Goal: Information Seeking & Learning: Compare options

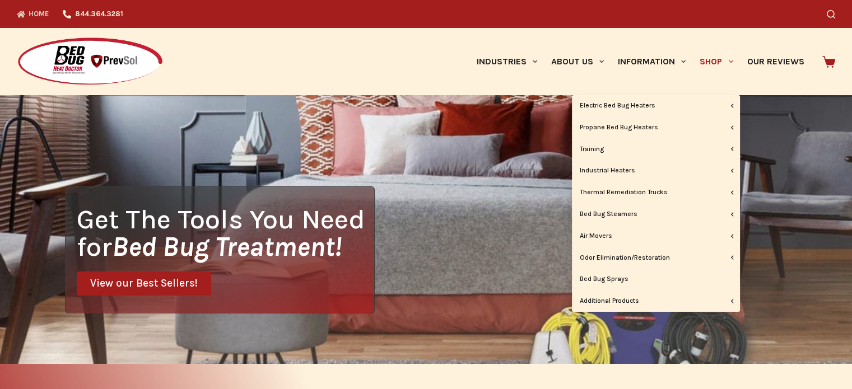
click at [733, 57] on span "Primary" at bounding box center [730, 61] width 13 height 13
click at [728, 64] on span "Primary" at bounding box center [730, 61] width 13 height 13
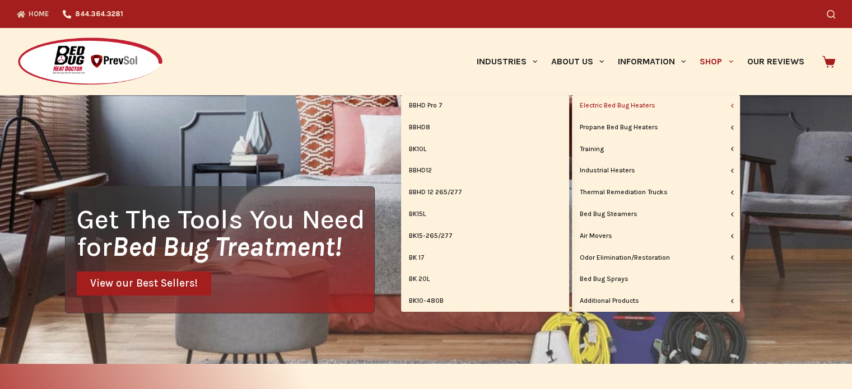
click at [721, 108] on link "Electric Bed Bug Heaters" at bounding box center [656, 105] width 168 height 21
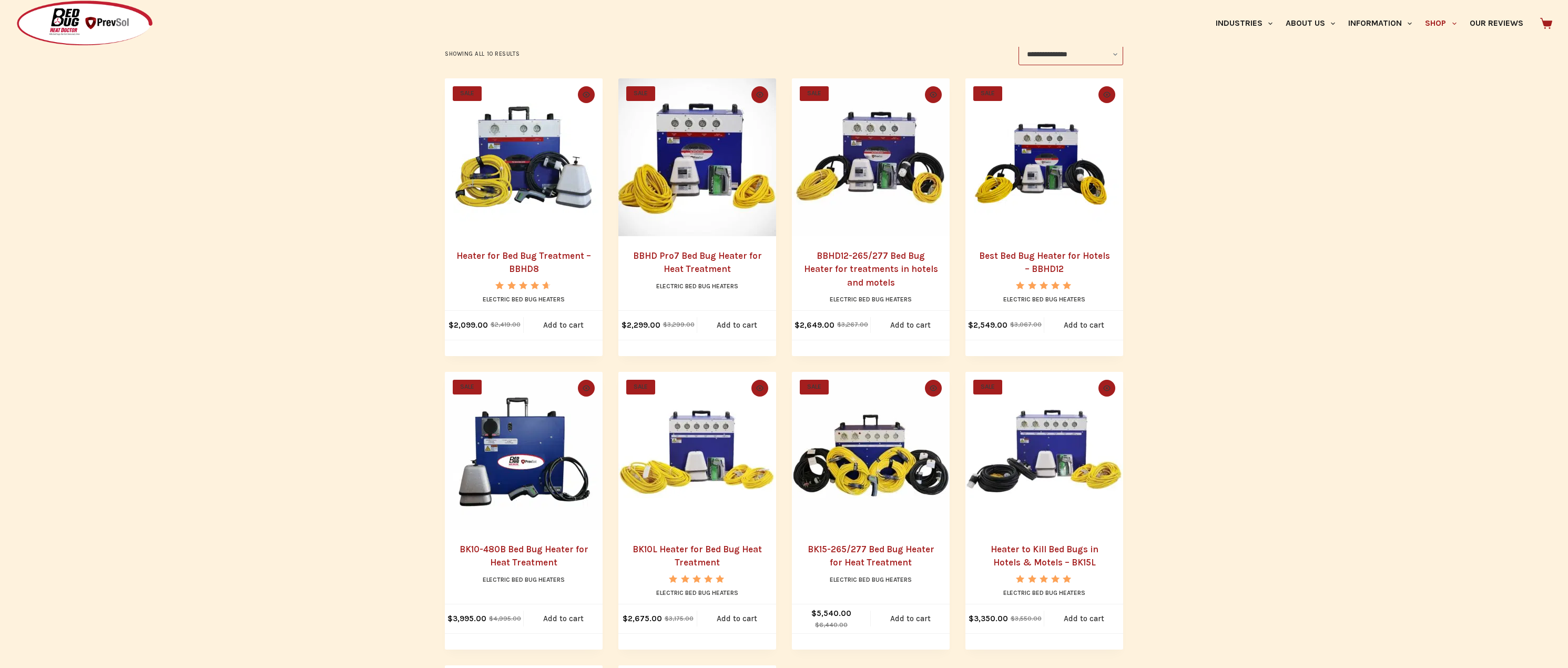
scroll to position [263, 0]
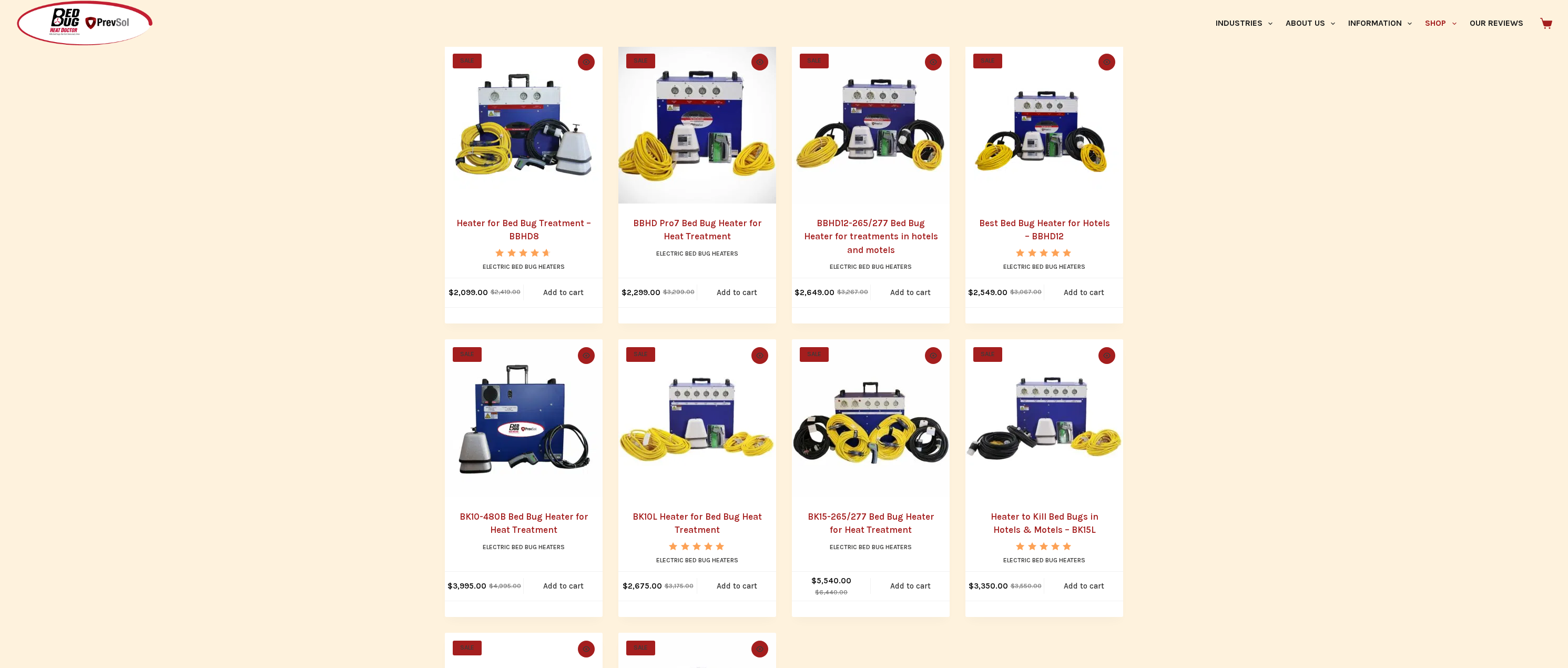
click at [799, 240] on link "BBHD12-265/277 Bed Bug Heater for treatments in hotels and motels" at bounding box center [870, 237] width 134 height 38
click at [799, 222] on link "BBHD12-265/277 Bed Bug Heater for treatments in hotels and motels" at bounding box center [870, 237] width 134 height 38
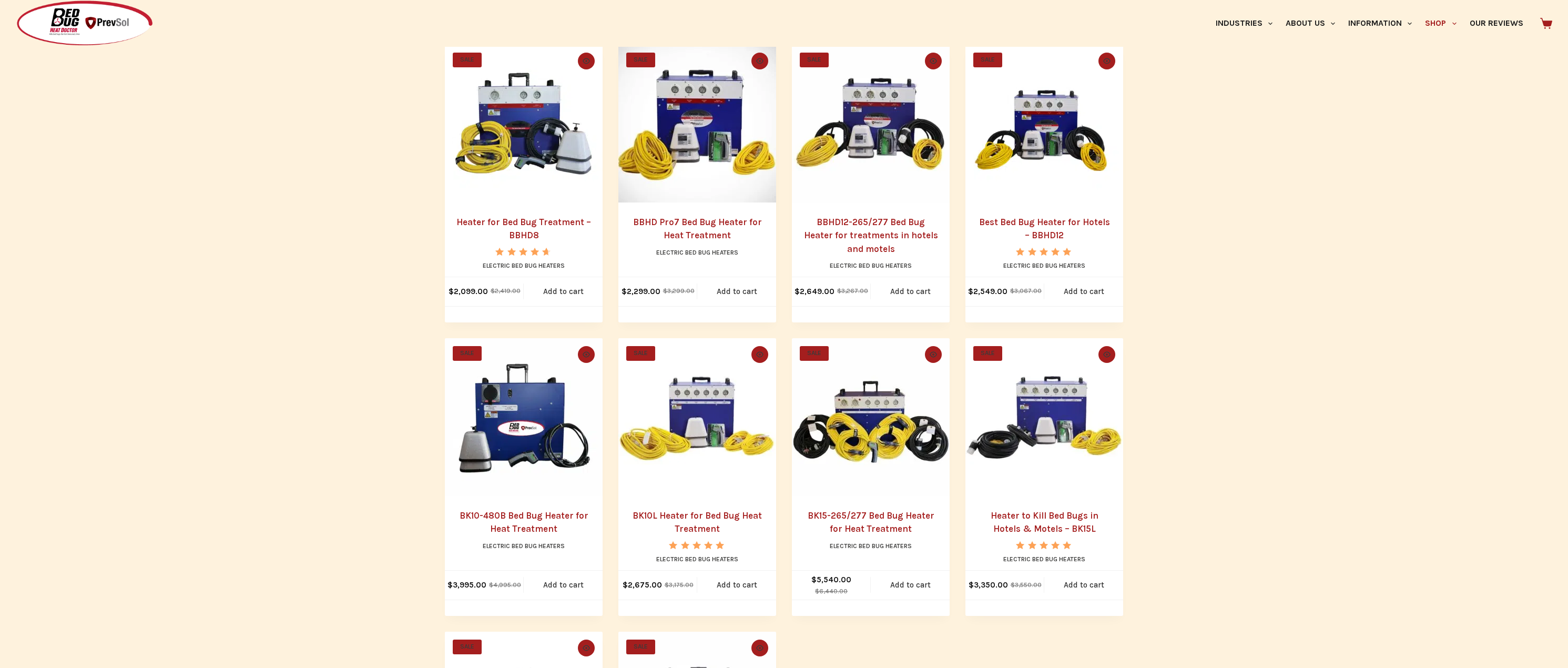
scroll to position [263, 0]
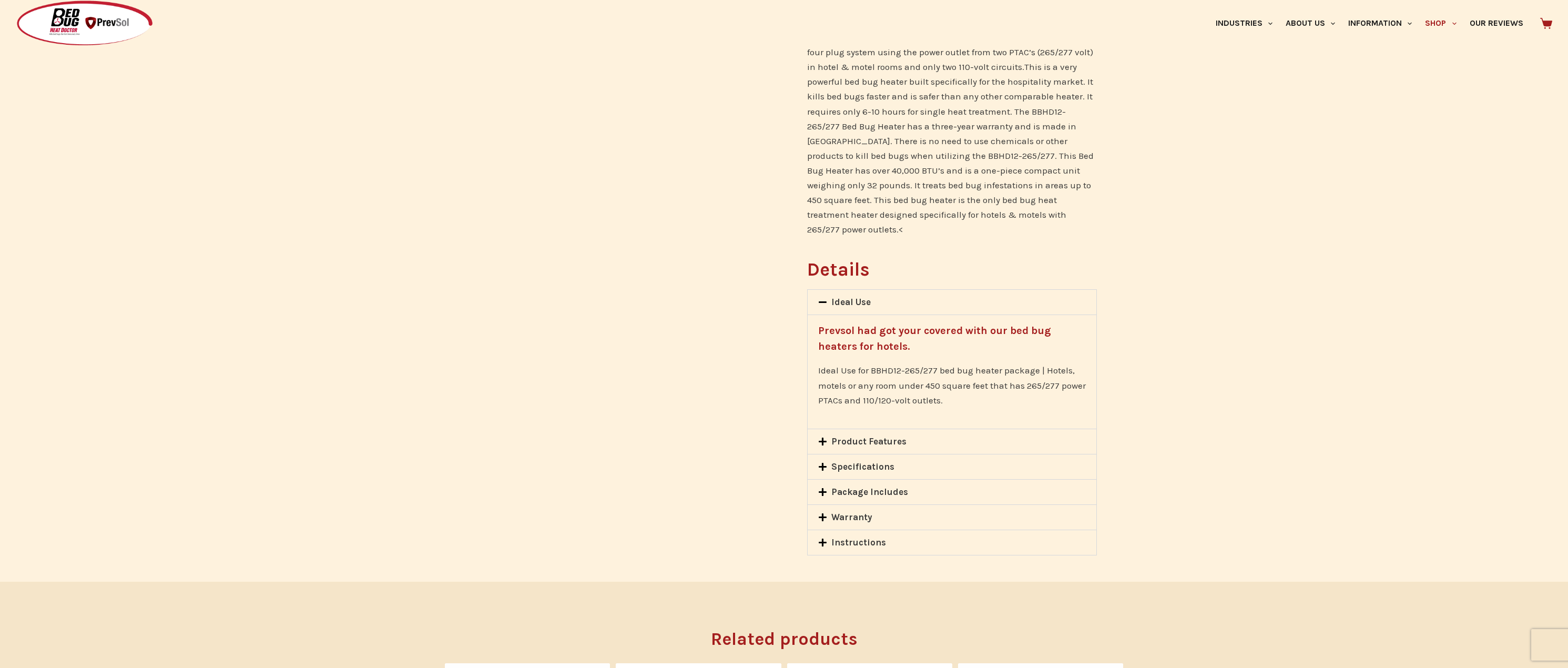
scroll to position [631, 0]
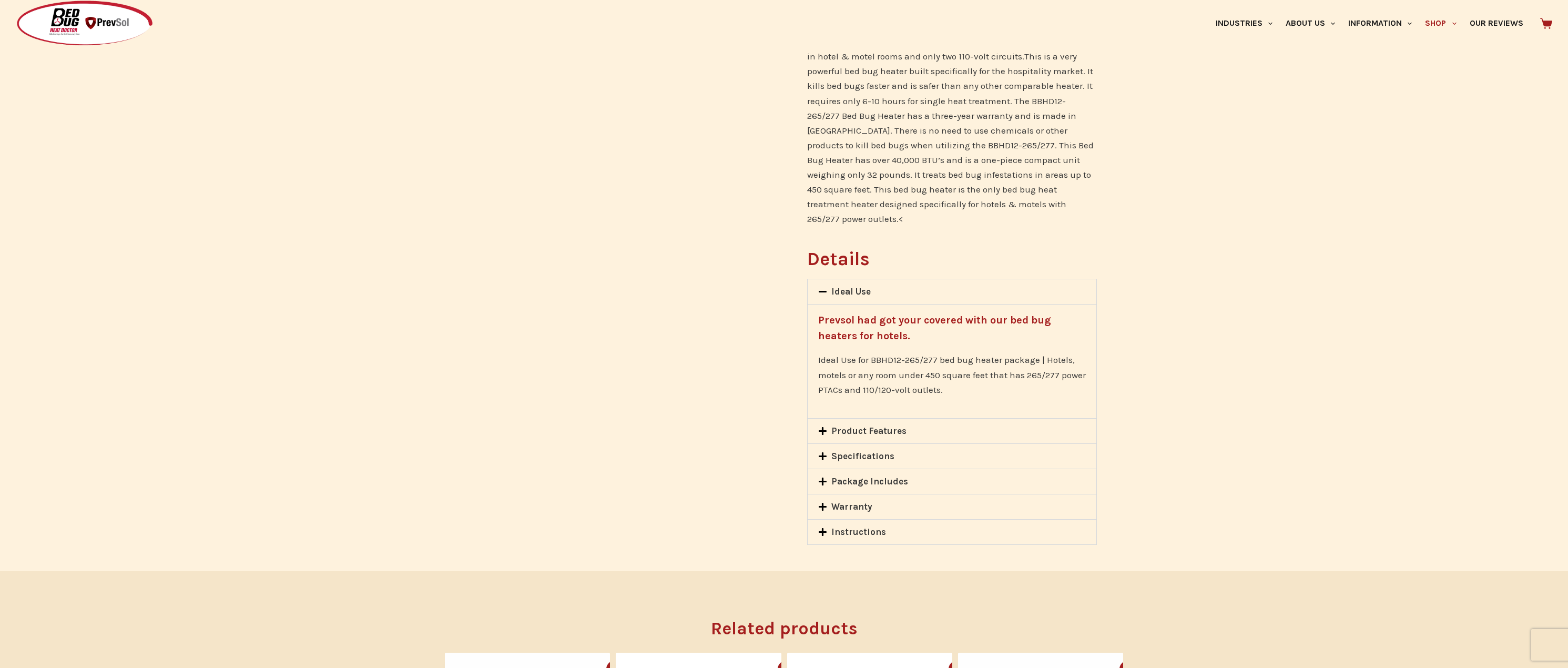
click at [858, 444] on div "Specifications" at bounding box center [952, 457] width 289 height 24
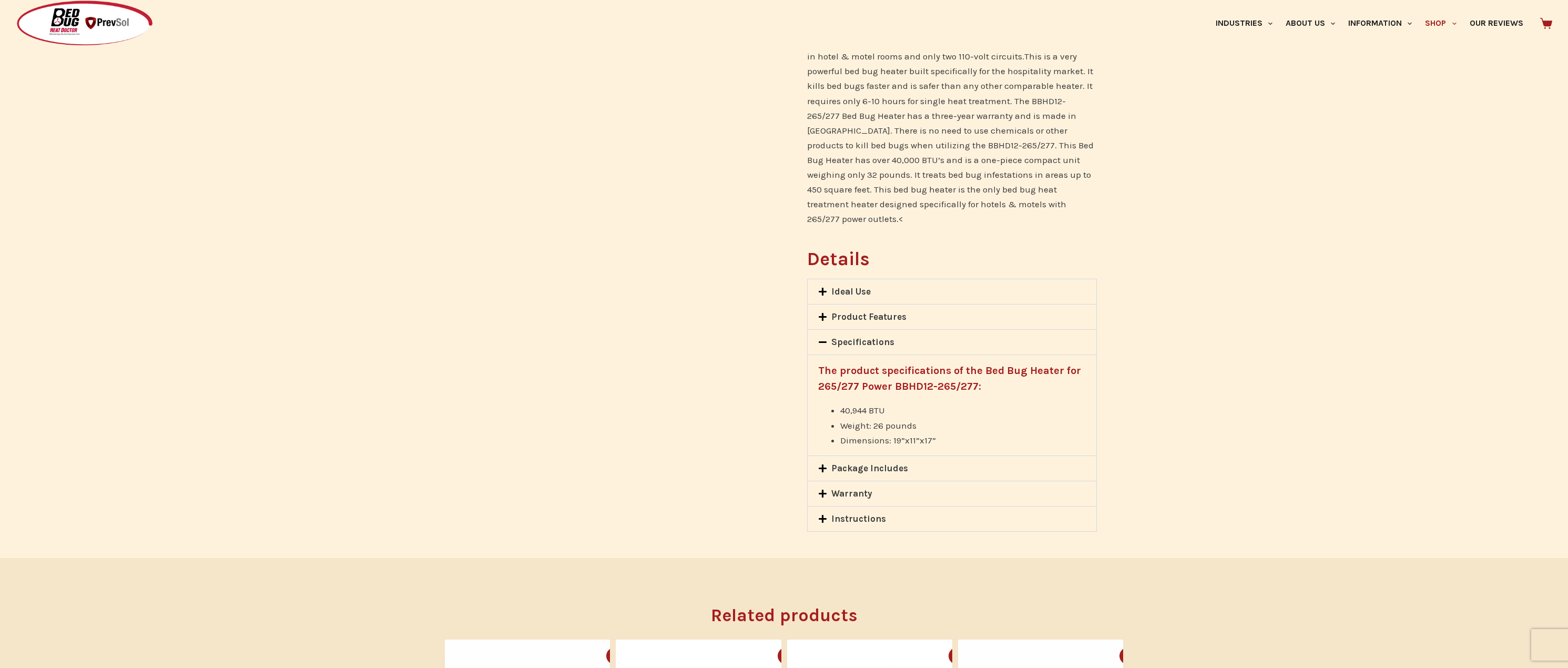
click at [856, 312] on link "Product Features" at bounding box center [869, 317] width 75 height 10
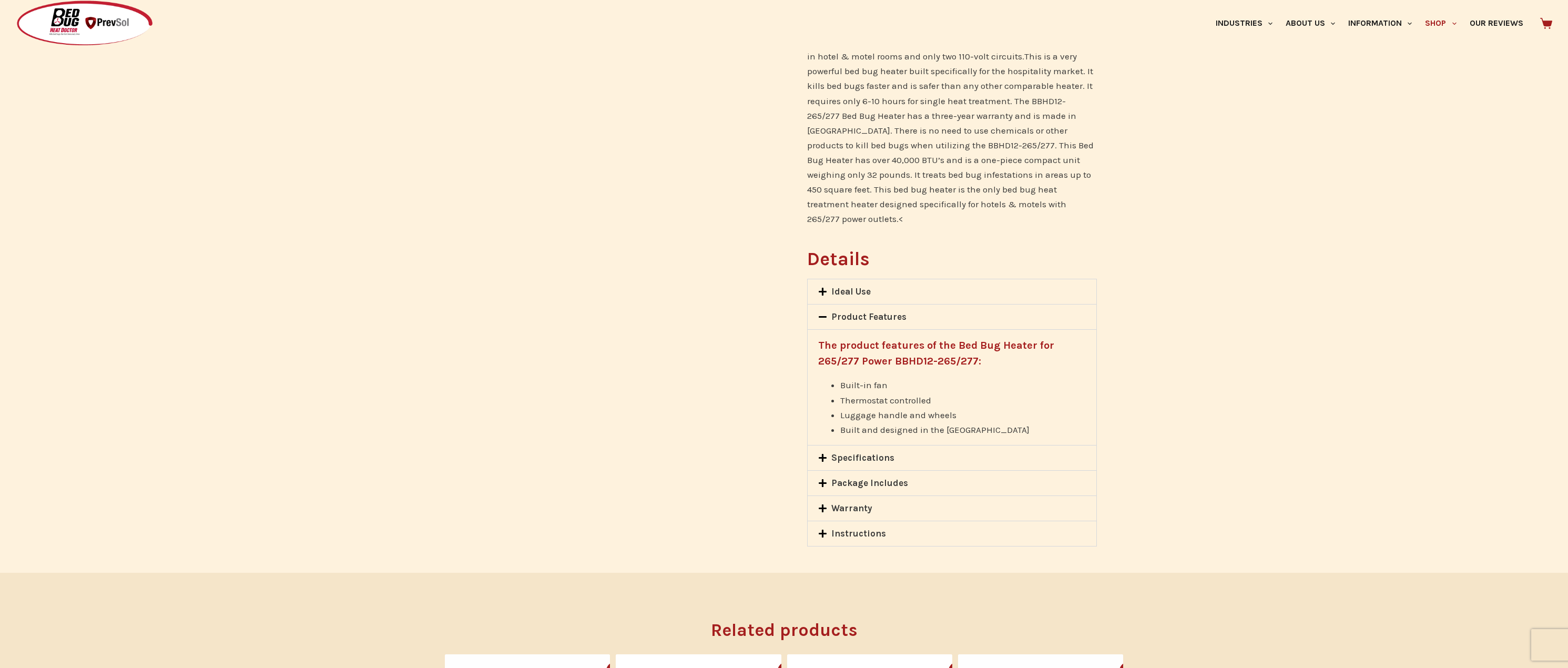
click at [855, 453] on link "Specifications" at bounding box center [863, 458] width 63 height 10
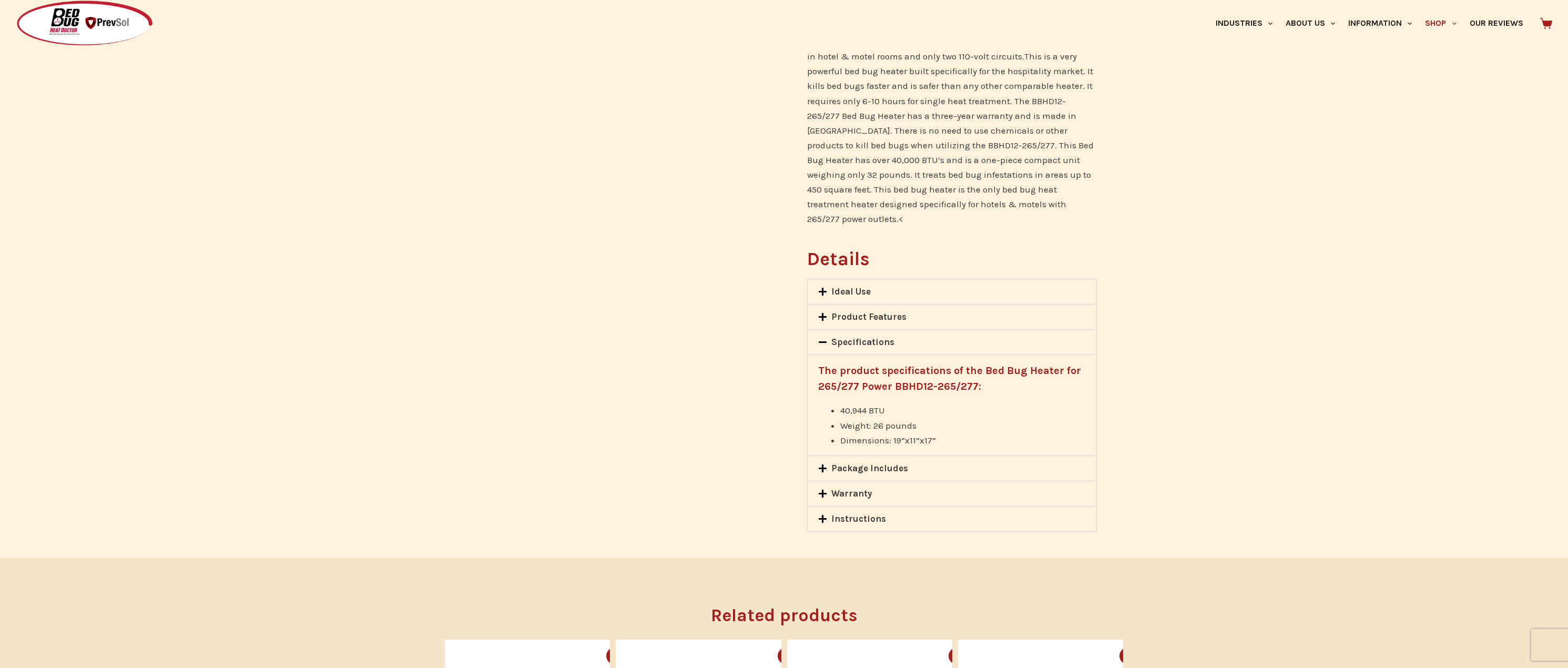
click at [894, 312] on link "Product Features" at bounding box center [869, 317] width 75 height 10
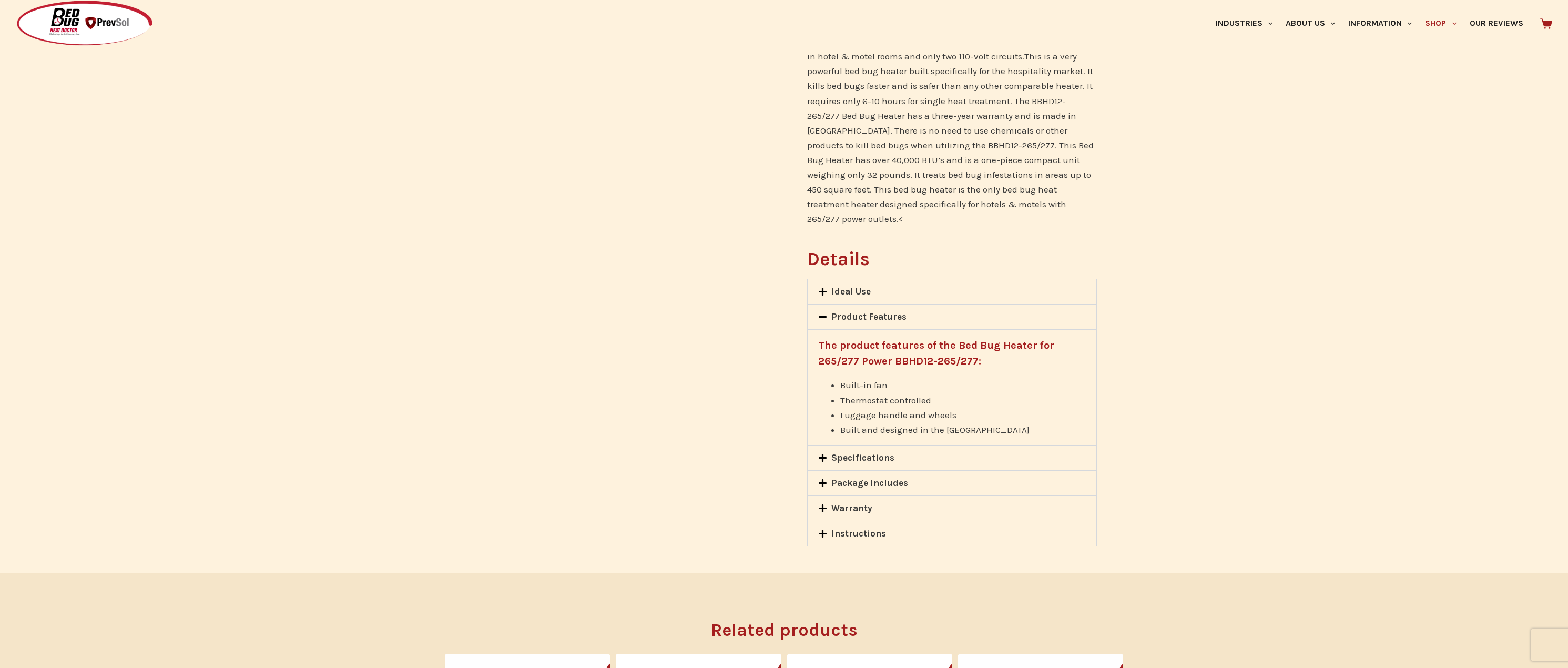
click at [873, 279] on div "Ideal Use" at bounding box center [952, 291] width 289 height 24
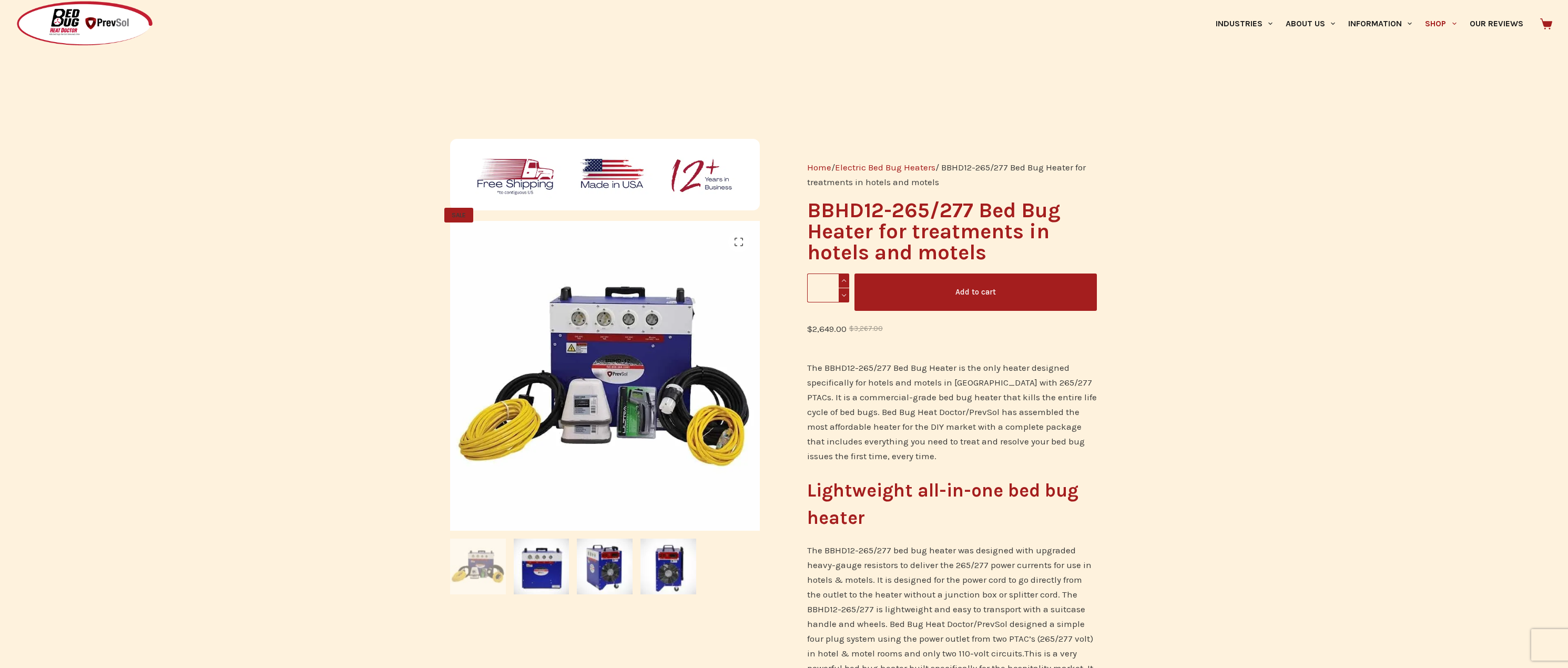
scroll to position [0, 0]
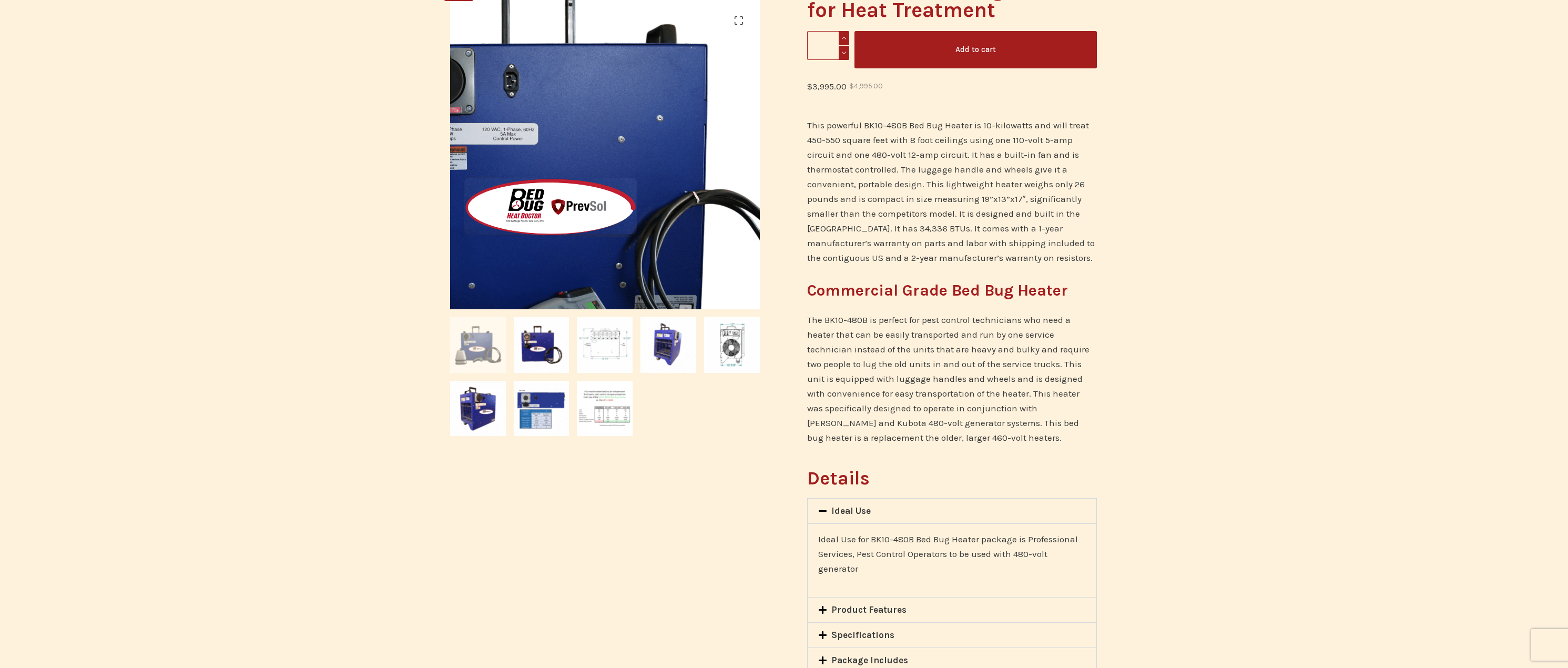
scroll to position [263, 0]
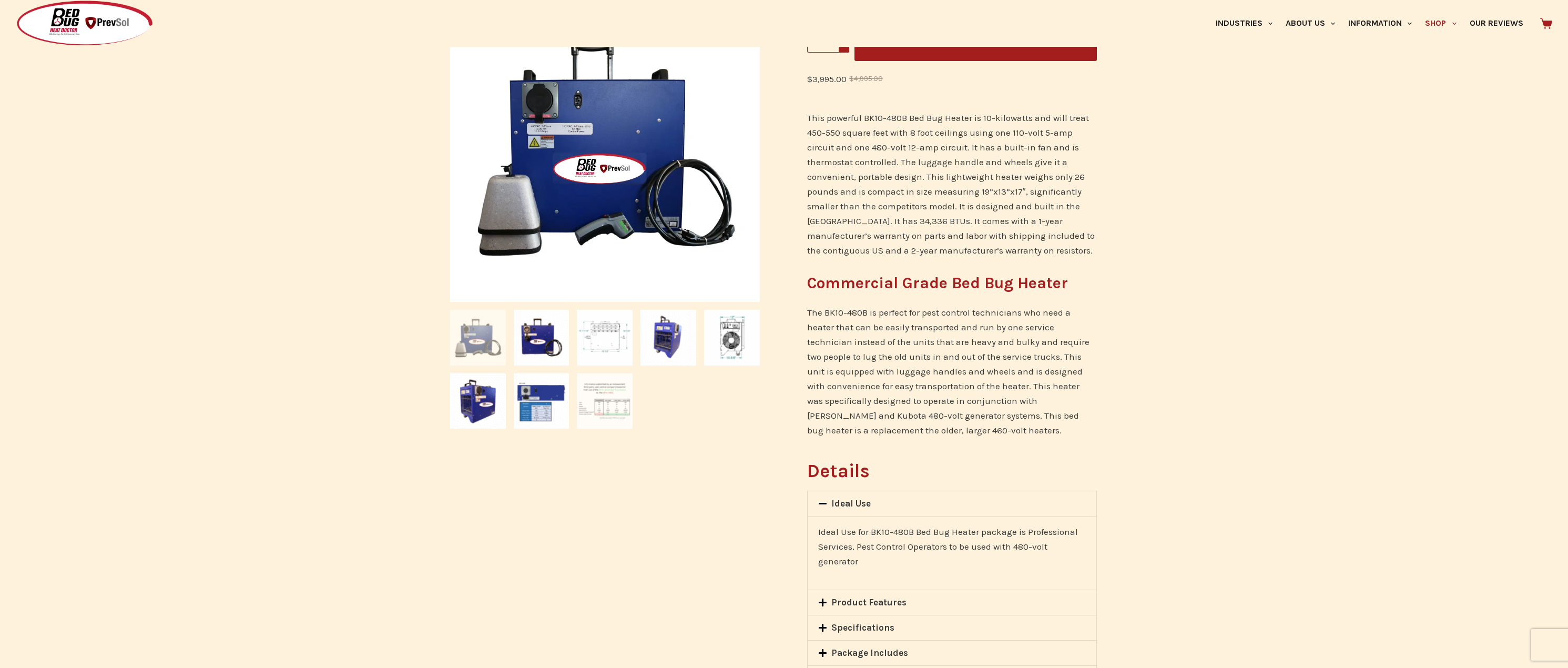
click at [607, 412] on img at bounding box center [604, 401] width 55 height 55
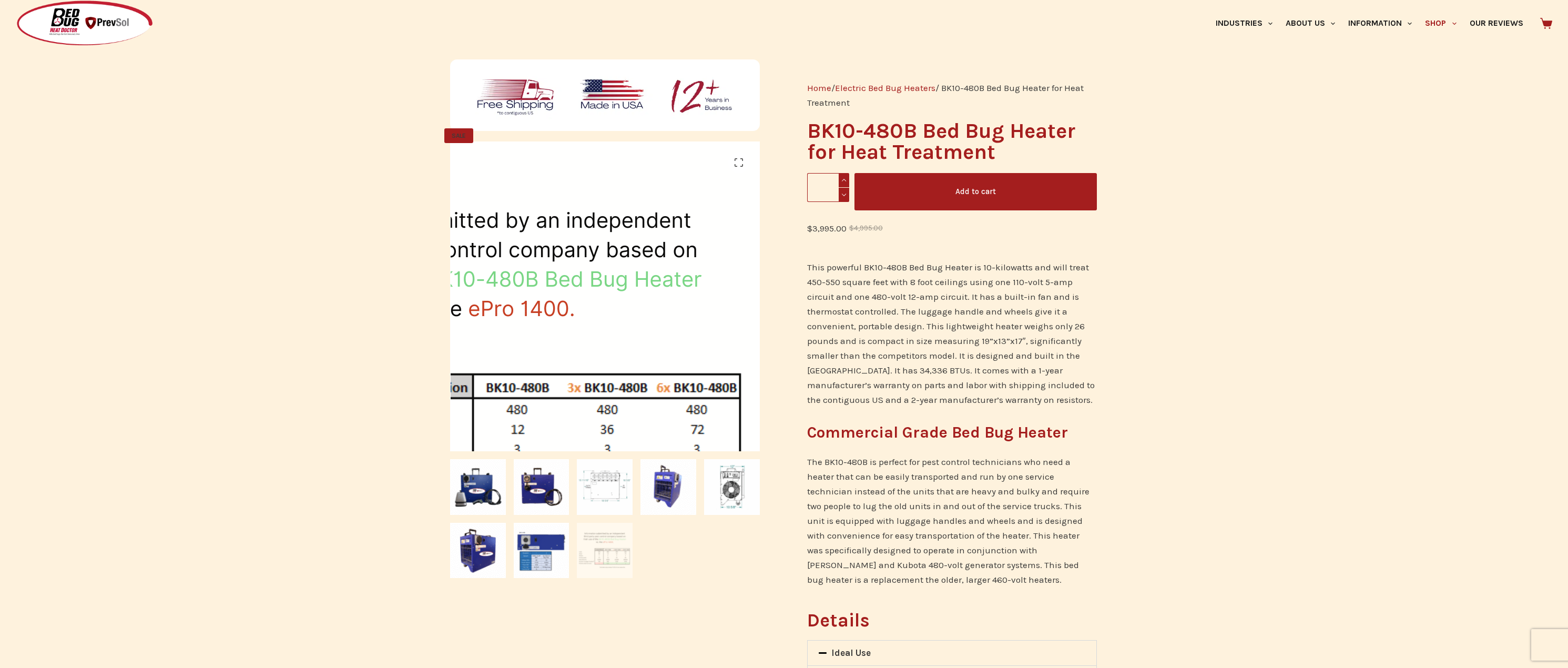
scroll to position [105, 0]
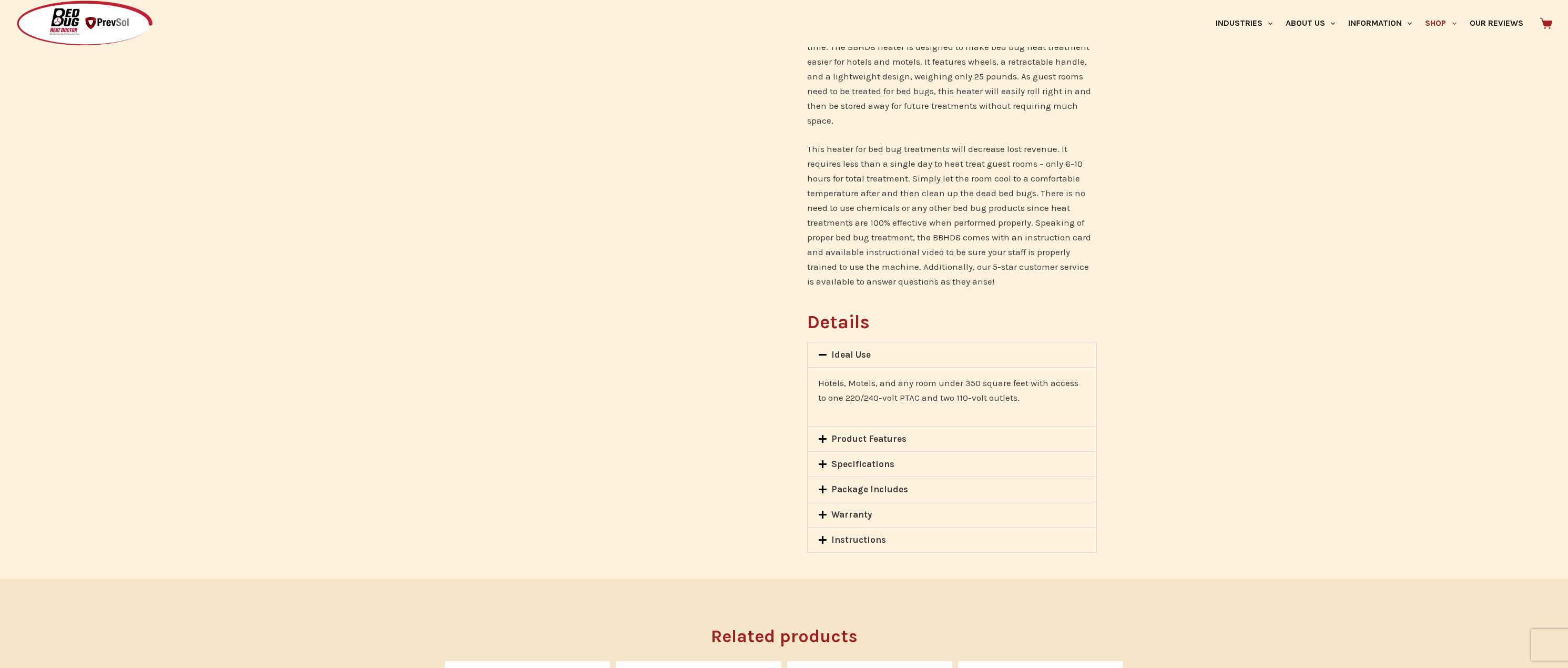
scroll to position [737, 0]
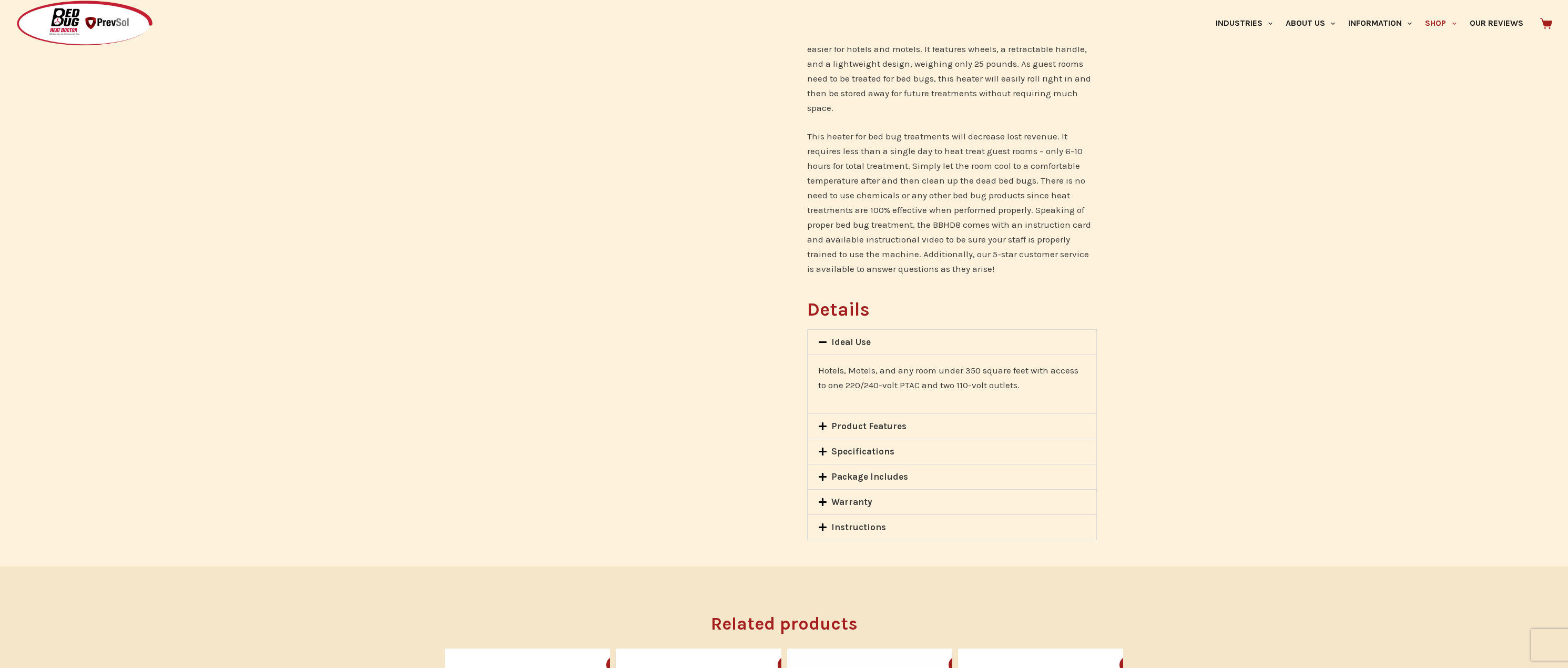
click at [853, 421] on link "Product Features" at bounding box center [869, 426] width 75 height 10
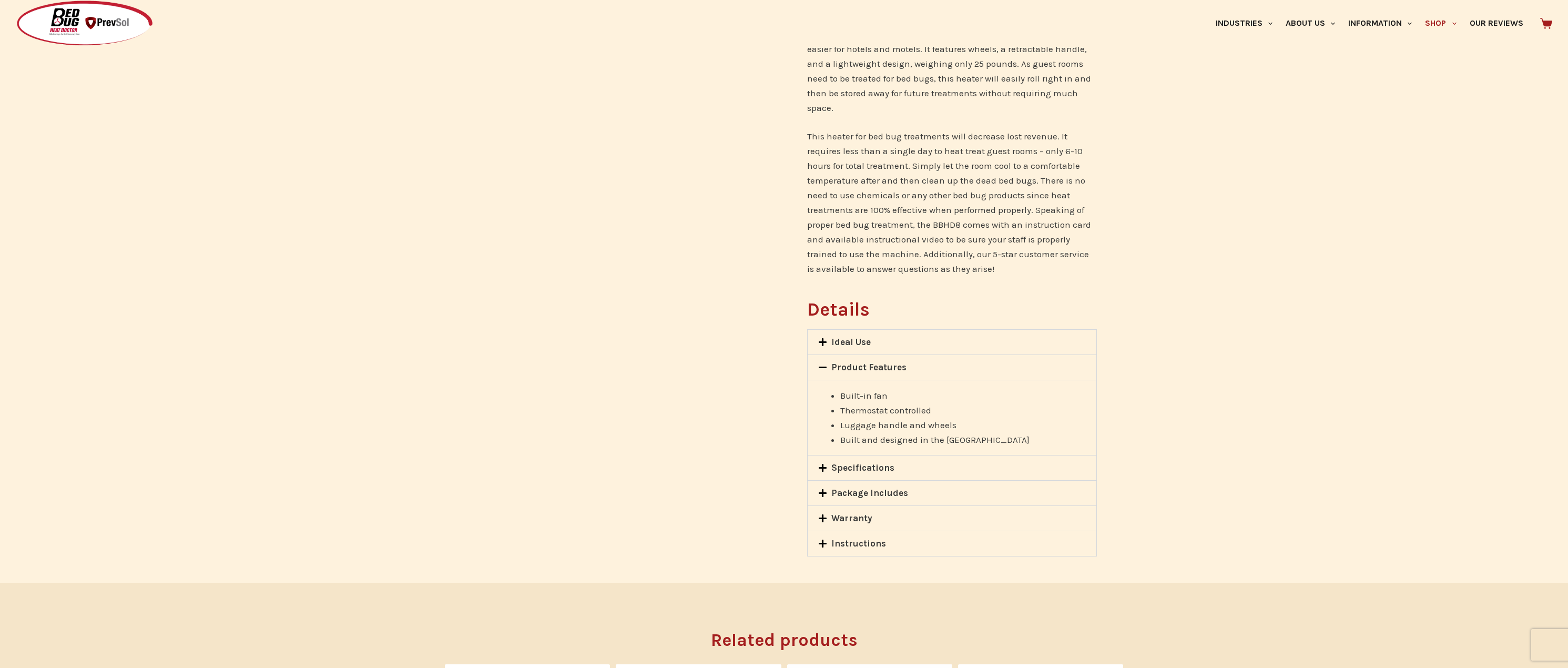
click at [853, 462] on link "Specifications" at bounding box center [863, 467] width 63 height 10
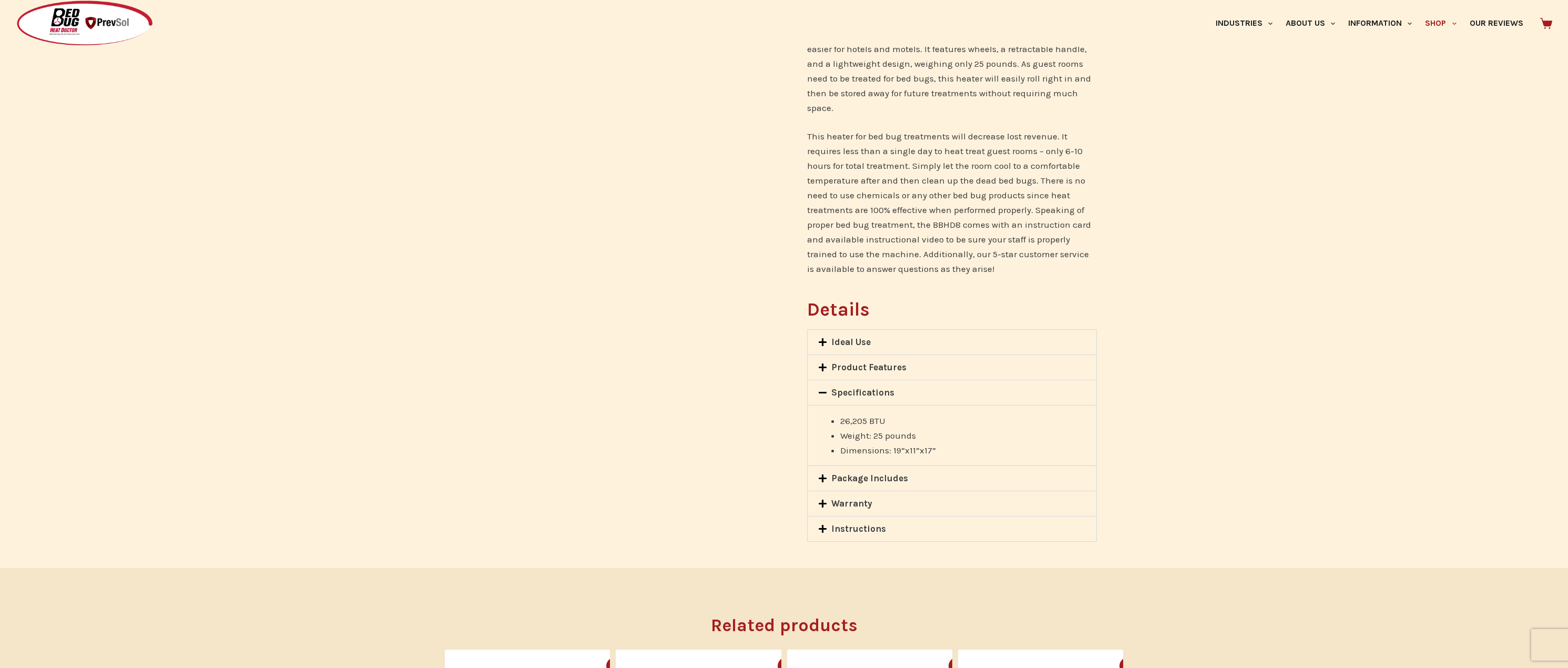
click at [871, 474] on link "Package Includes" at bounding box center [870, 478] width 77 height 10
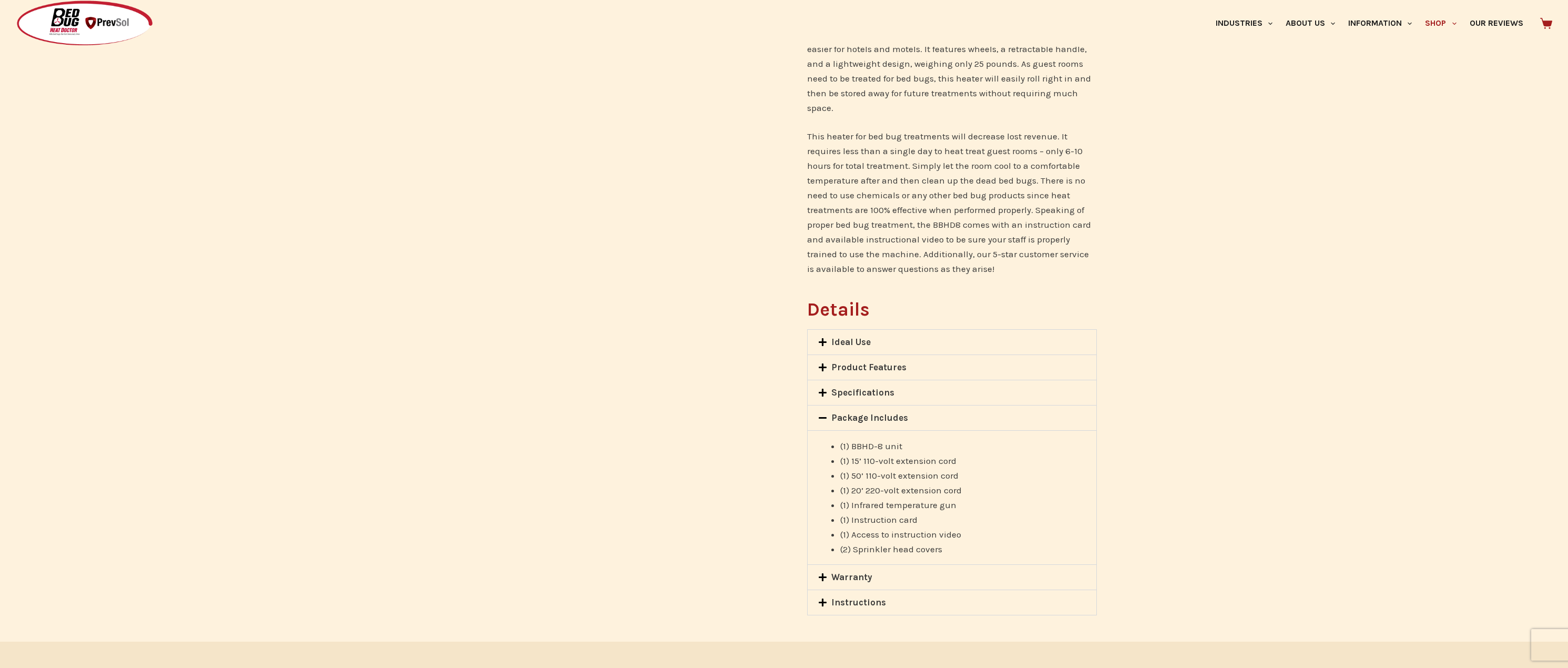
click at [864, 572] on link "Warranty" at bounding box center [853, 577] width 41 height 10
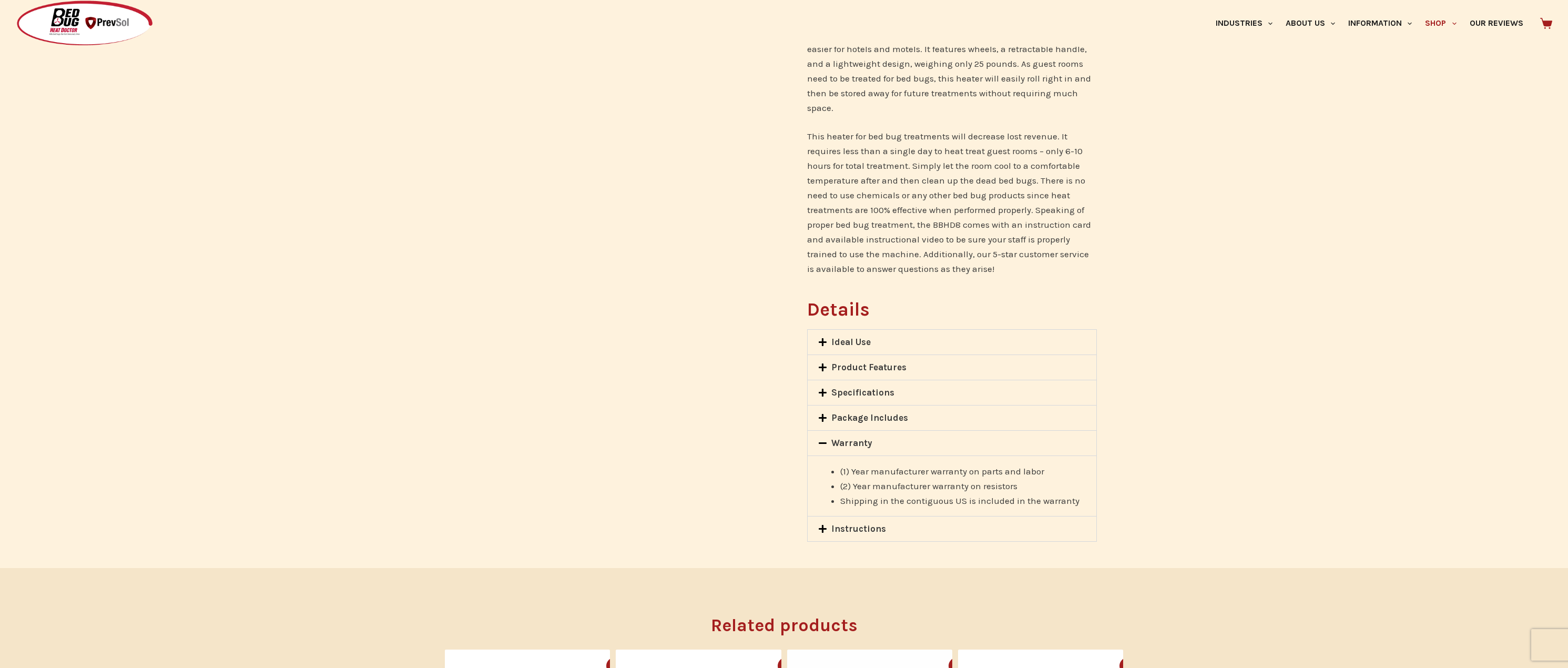
click at [864, 523] on link "Instructions" at bounding box center [859, 528] width 54 height 10
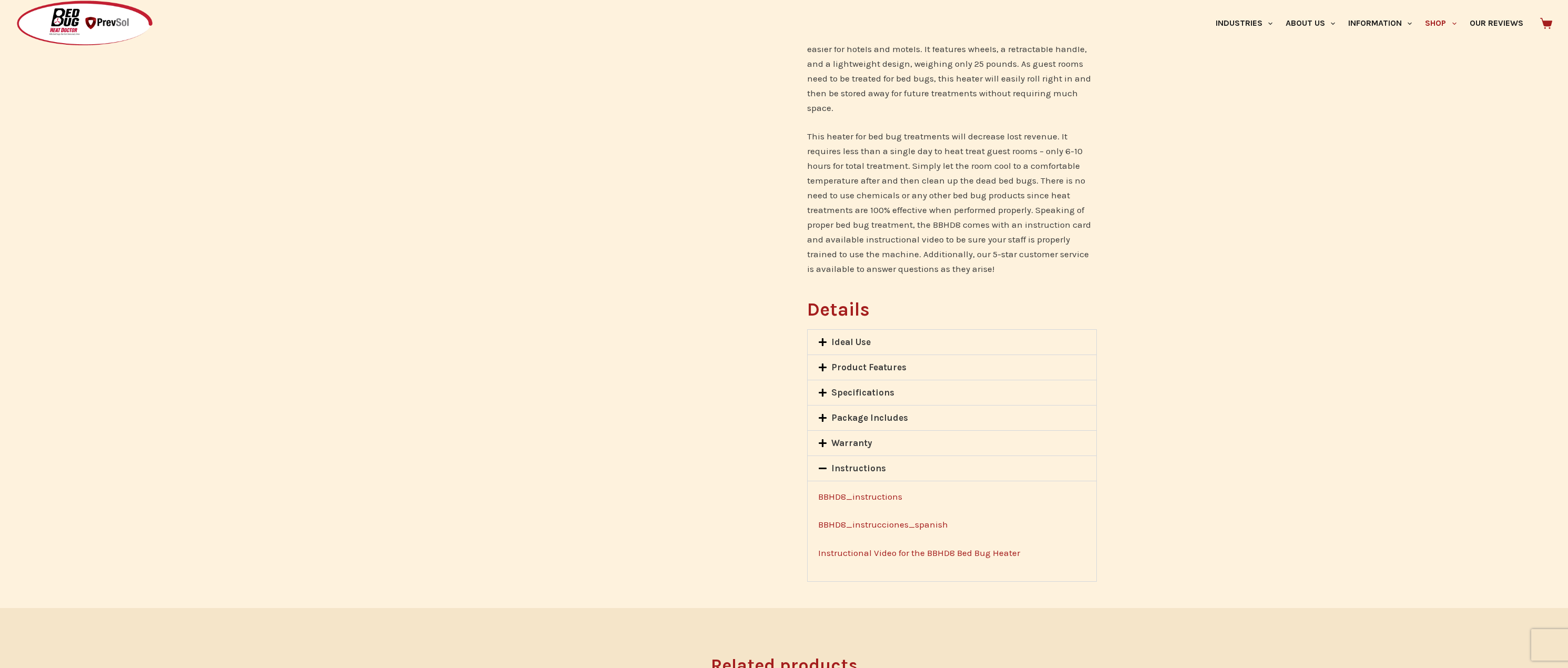
click at [877, 491] on link "BBHD8_instructions" at bounding box center [861, 496] width 85 height 10
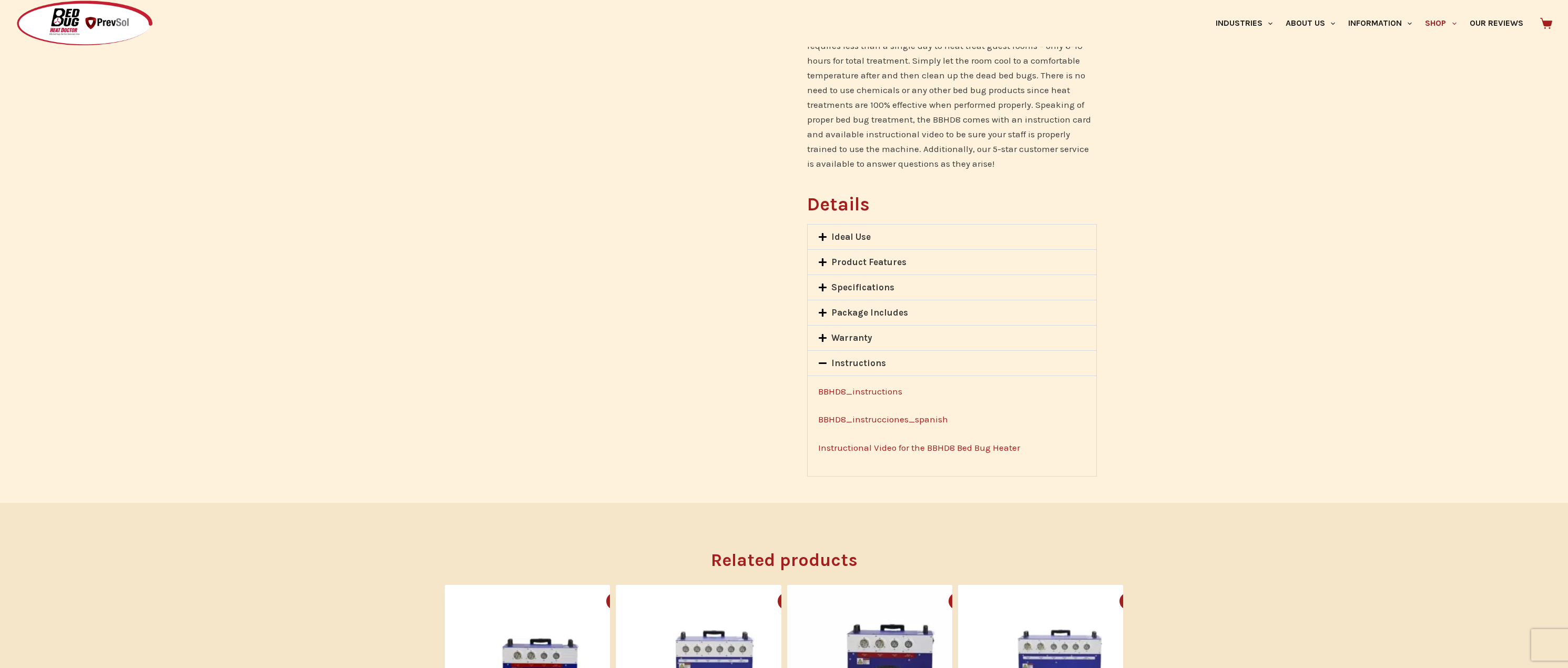
click at [883, 282] on link "Specifications" at bounding box center [863, 287] width 63 height 10
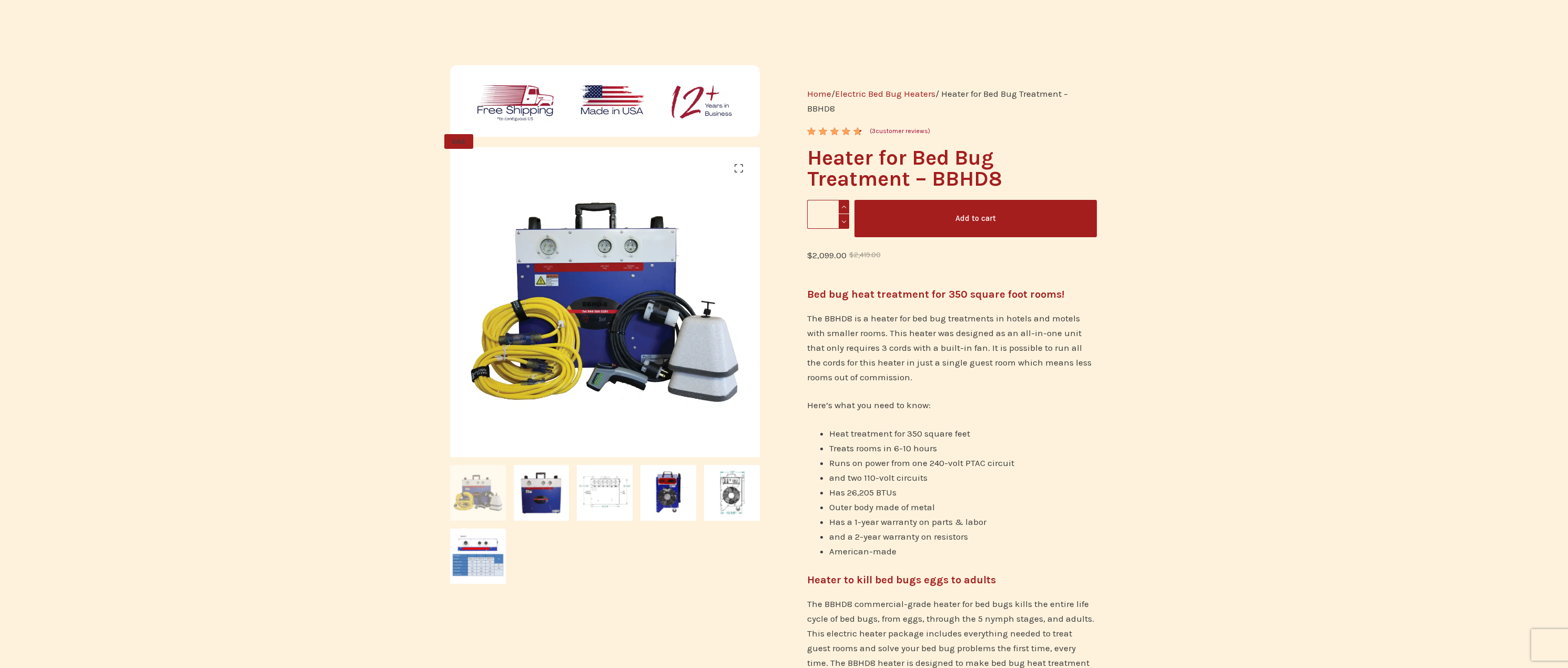
scroll to position [105, 0]
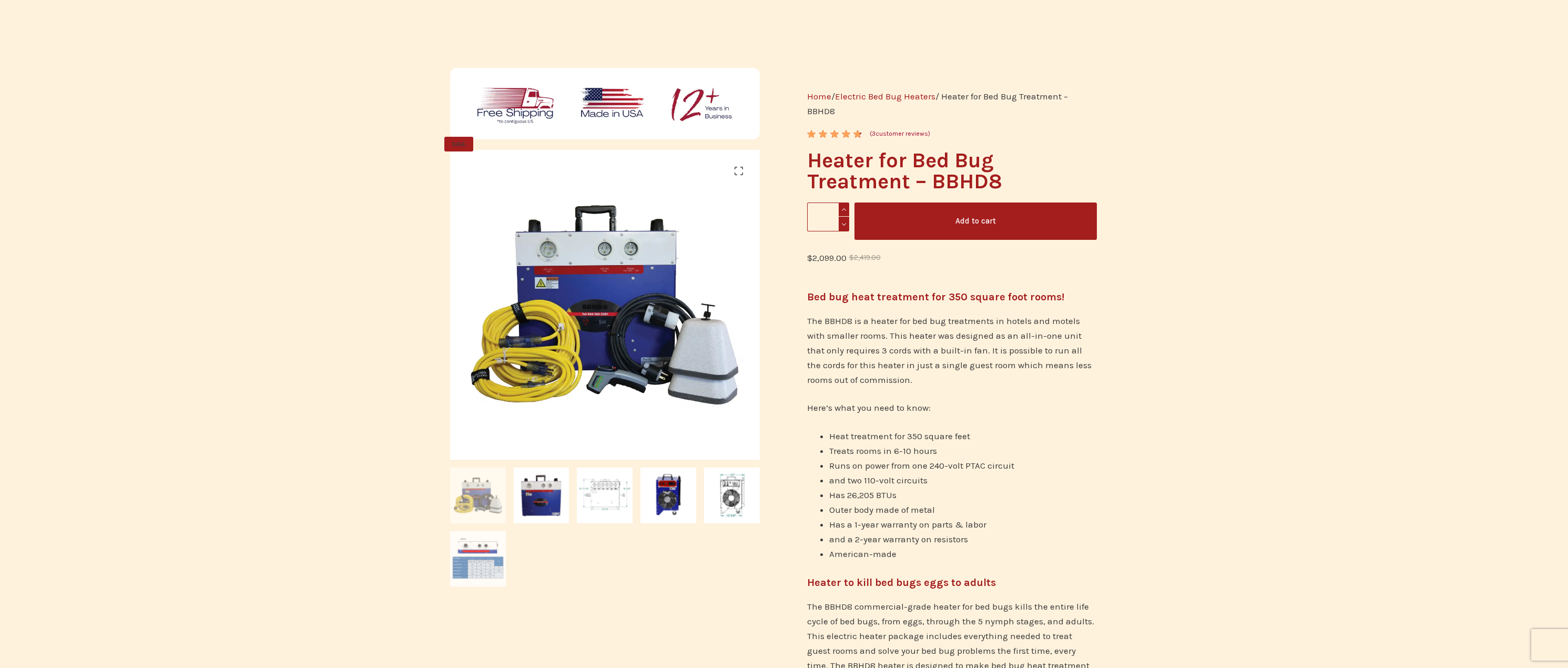
click at [469, 558] on img at bounding box center [477, 559] width 55 height 55
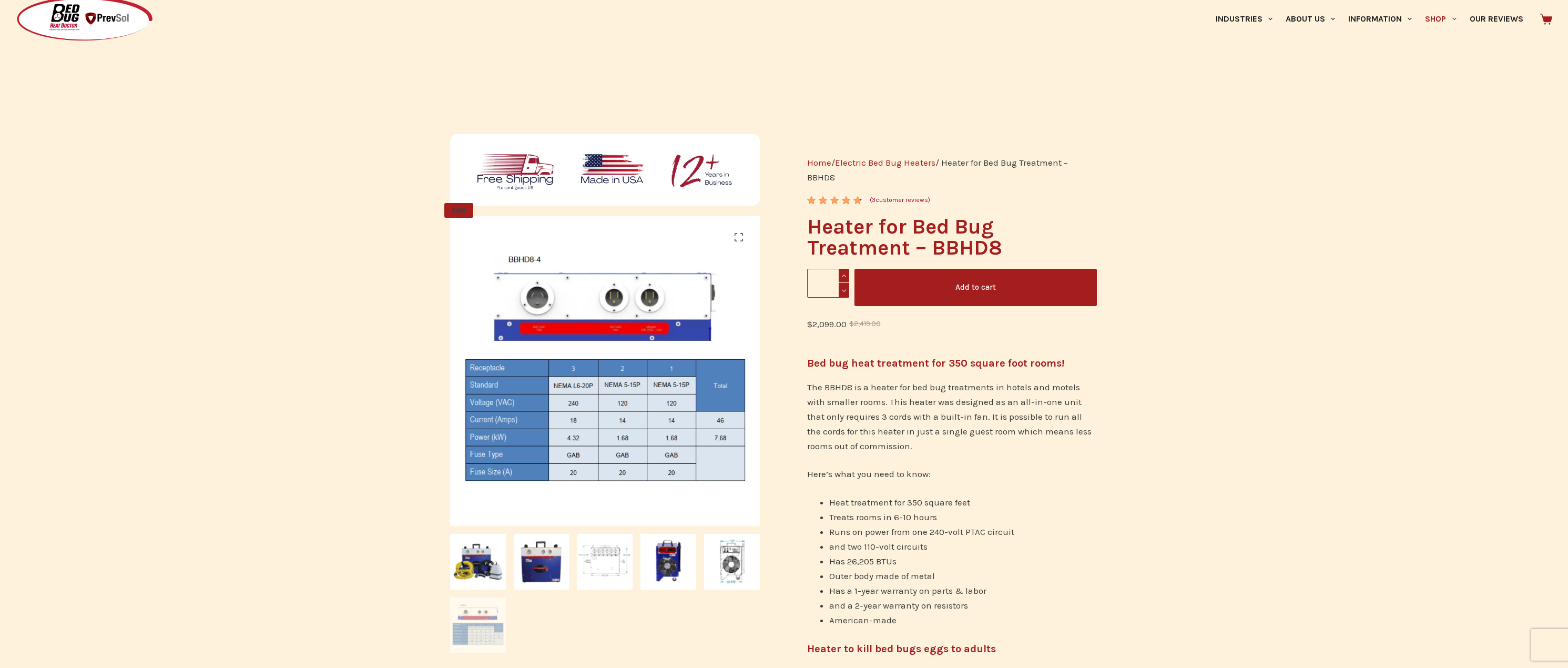
scroll to position [0, 0]
